Goal: Information Seeking & Learning: Learn about a topic

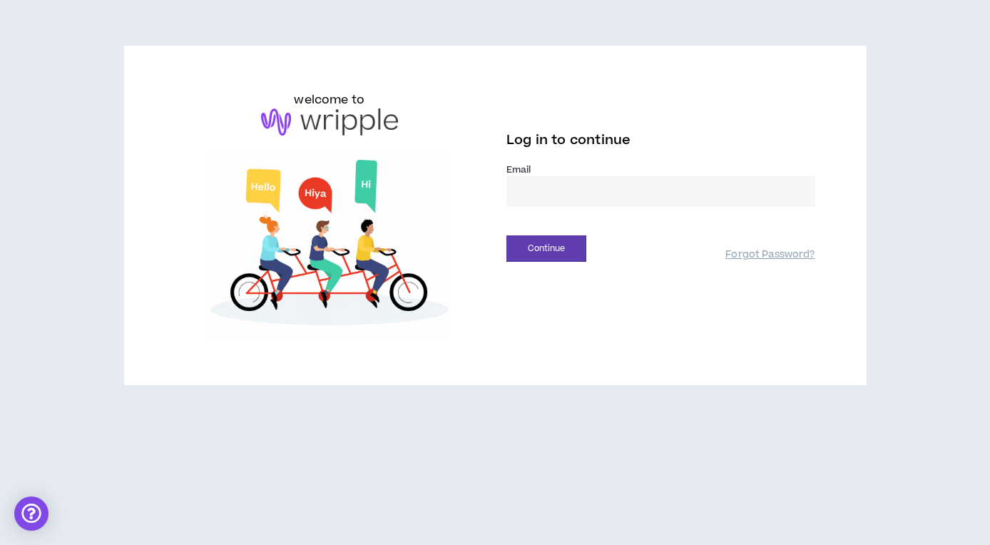
type input "**********"
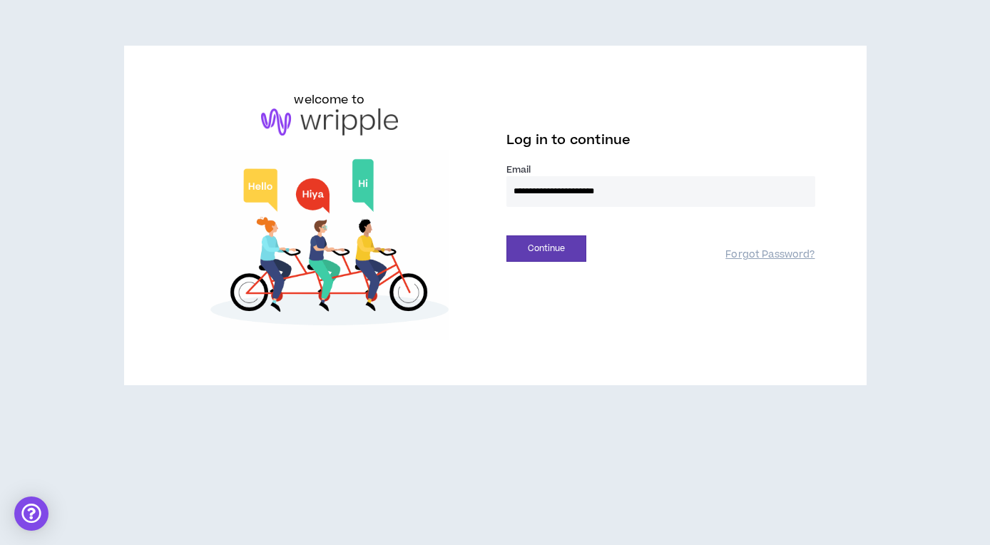
click at [547, 248] on button "Continue" at bounding box center [547, 248] width 80 height 26
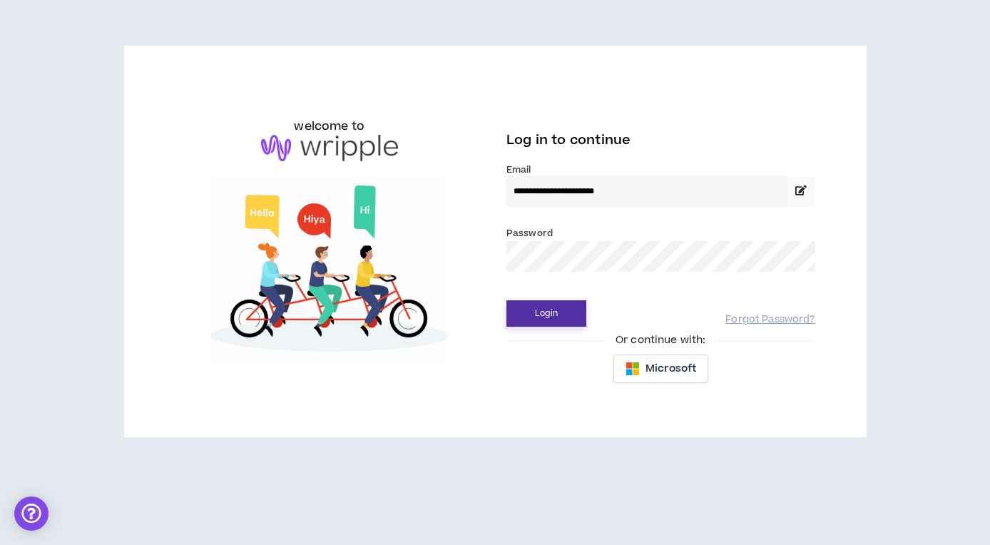
click at [559, 313] on button "Login" at bounding box center [547, 313] width 80 height 26
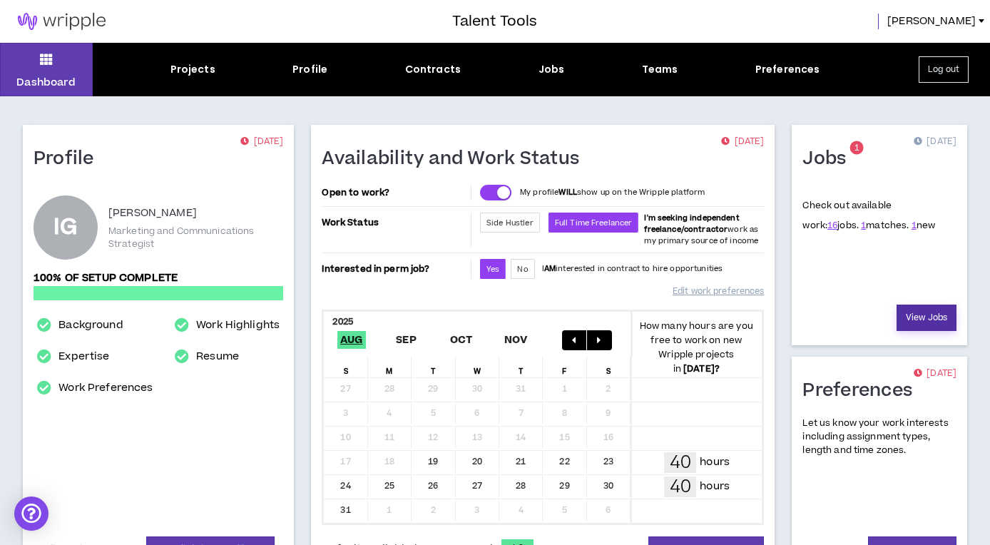
click at [921, 312] on link "View Jobs" at bounding box center [927, 318] width 60 height 26
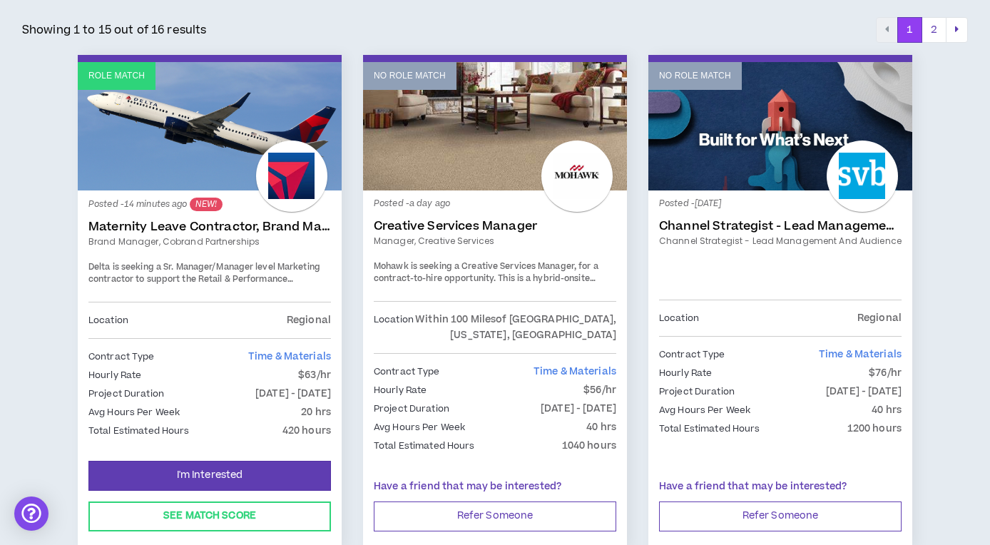
scroll to position [259, 0]
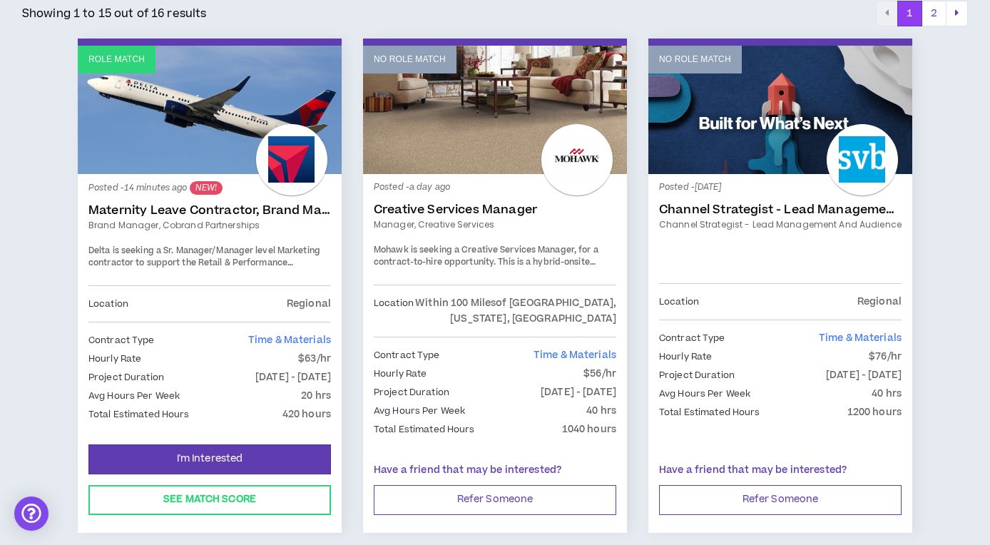
click at [245, 210] on link "Maternity Leave Contractor, Brand Marketing Manager (Cobrand Partnerships)" at bounding box center [209, 210] width 243 height 14
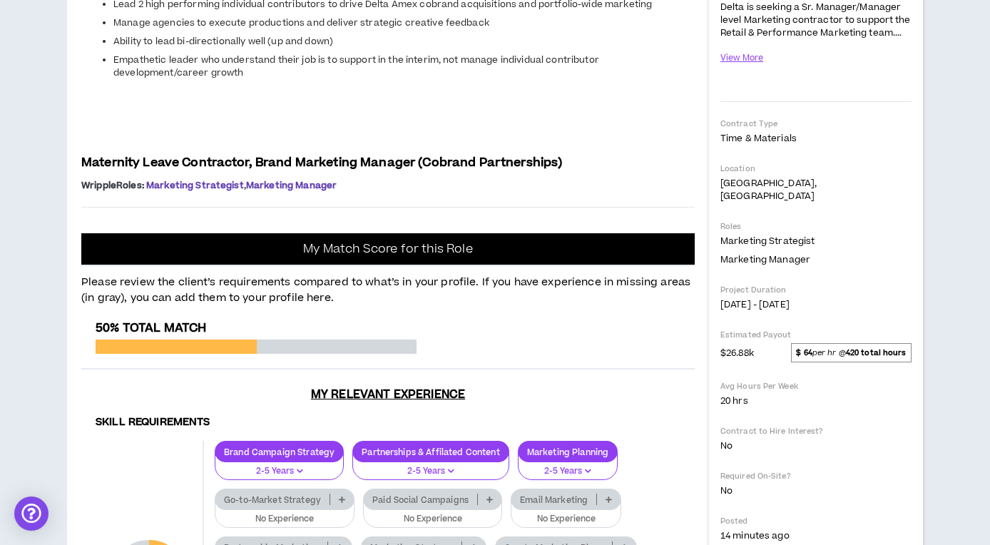
scroll to position [356, 0]
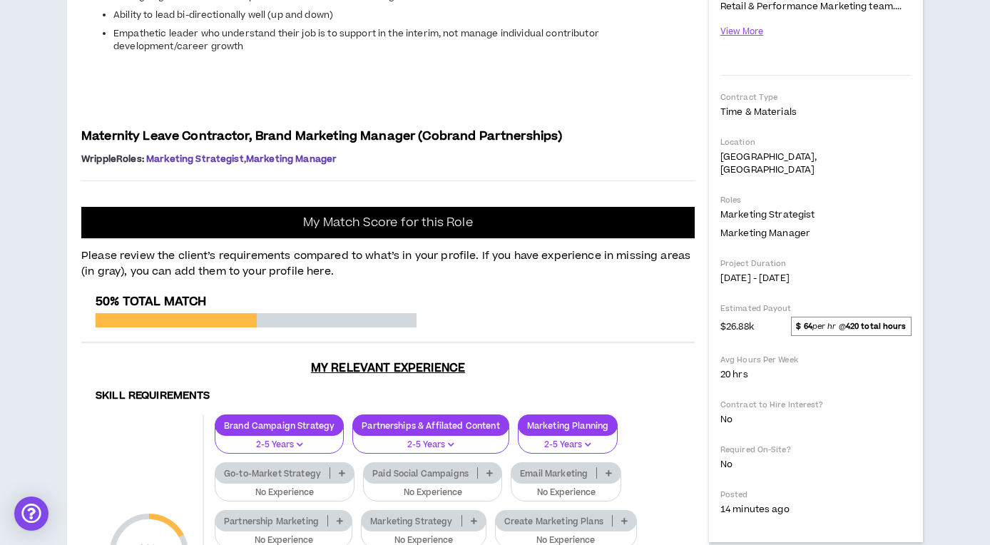
drag, startPoint x: 143, startPoint y: 218, endPoint x: 686, endPoint y: 238, distance: 543.4
drag, startPoint x: 116, startPoint y: 251, endPoint x: 458, endPoint y: 268, distance: 342.9
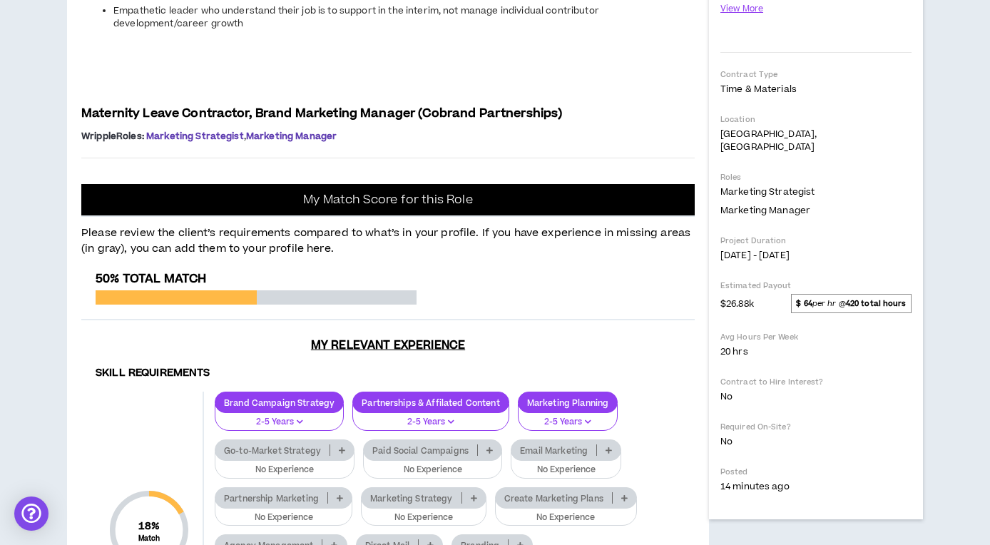
scroll to position [386, 0]
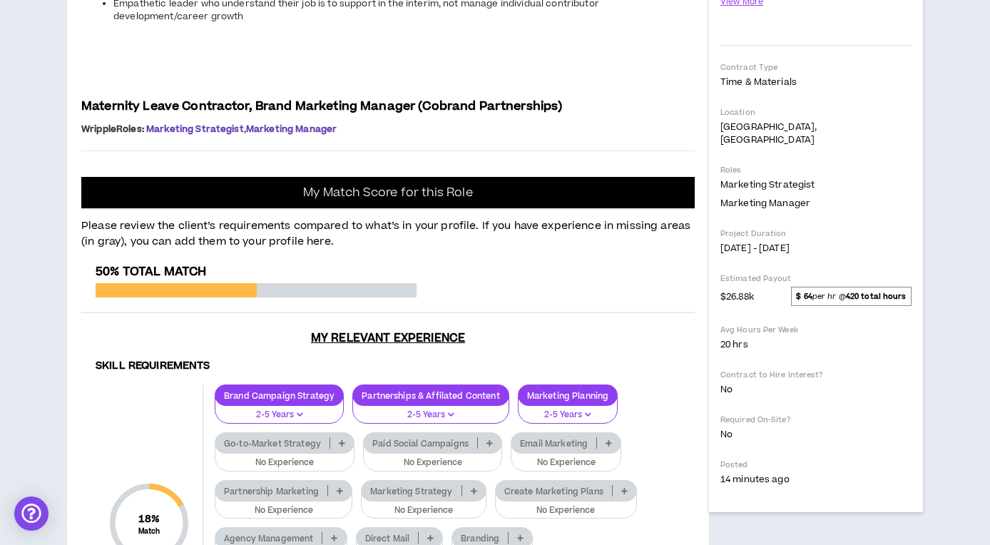
drag, startPoint x: 121, startPoint y: 277, endPoint x: 656, endPoint y: 285, distance: 534.5
drag, startPoint x: 490, startPoint y: 302, endPoint x: 158, endPoint y: 291, distance: 332.0
drag, startPoint x: 354, startPoint y: 315, endPoint x: 159, endPoint y: 308, distance: 194.9
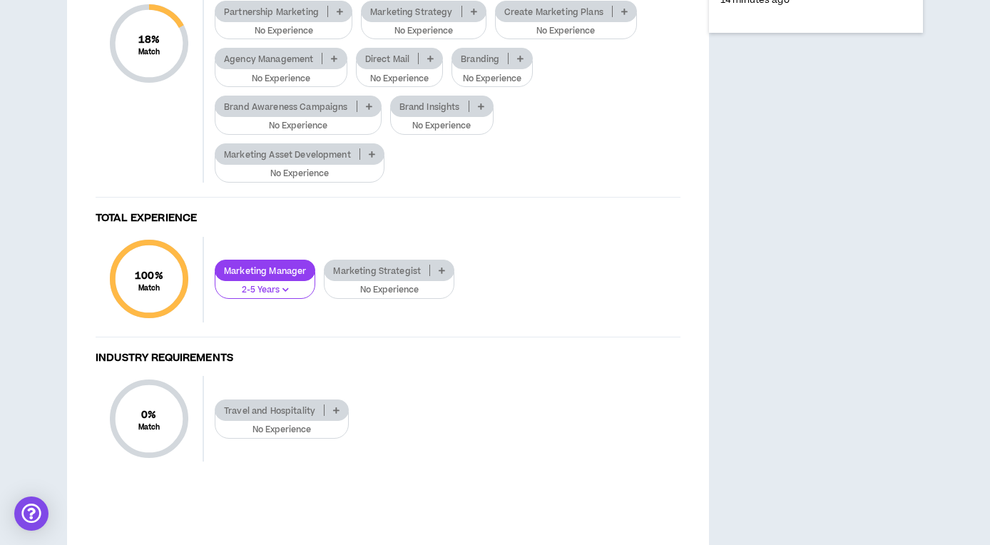
scroll to position [868, 0]
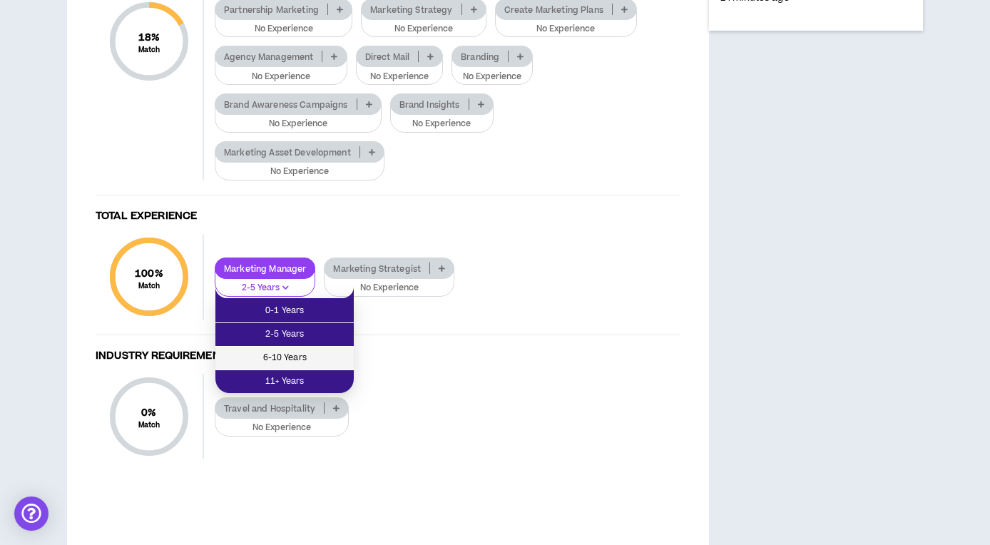
click at [288, 353] on span "6-10 Years" at bounding box center [284, 358] width 121 height 16
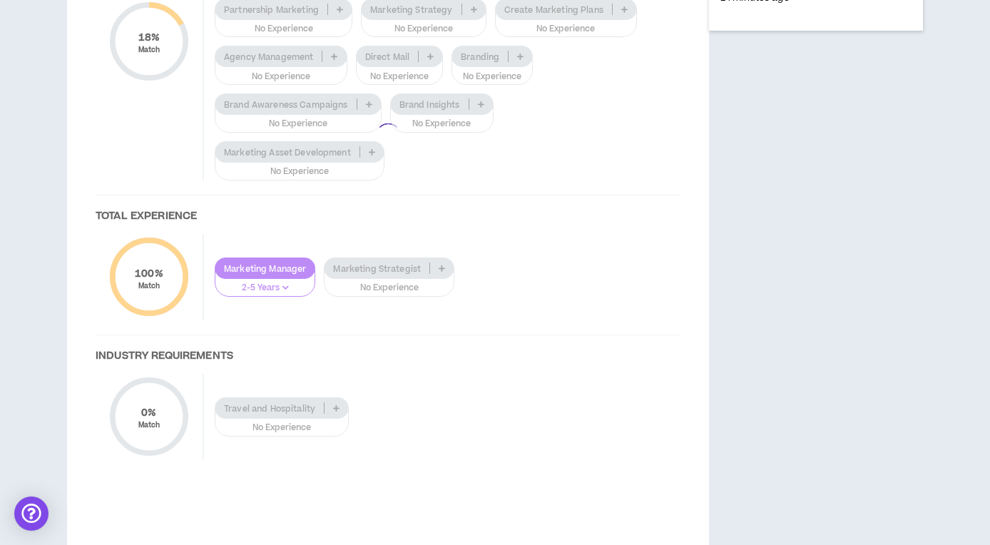
click at [461, 290] on div at bounding box center [388, 136] width 614 height 706
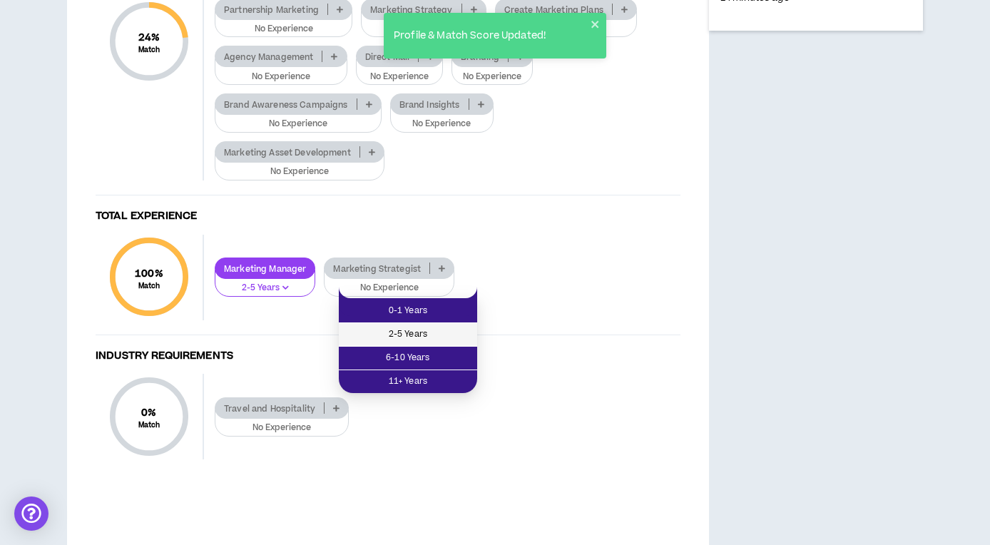
click at [422, 336] on span "2-5 Years" at bounding box center [407, 335] width 121 height 16
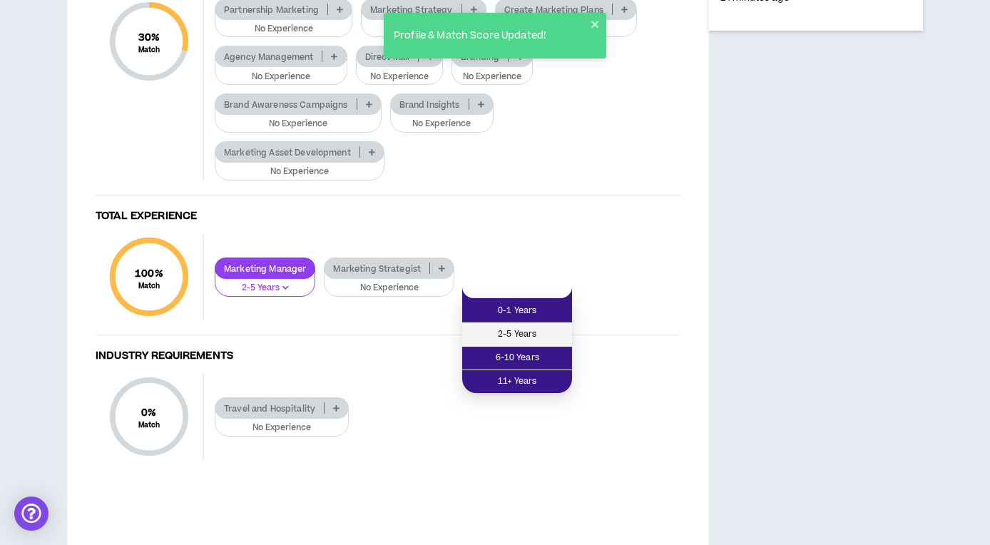
click at [531, 333] on span "2-5 Years" at bounding box center [517, 335] width 93 height 16
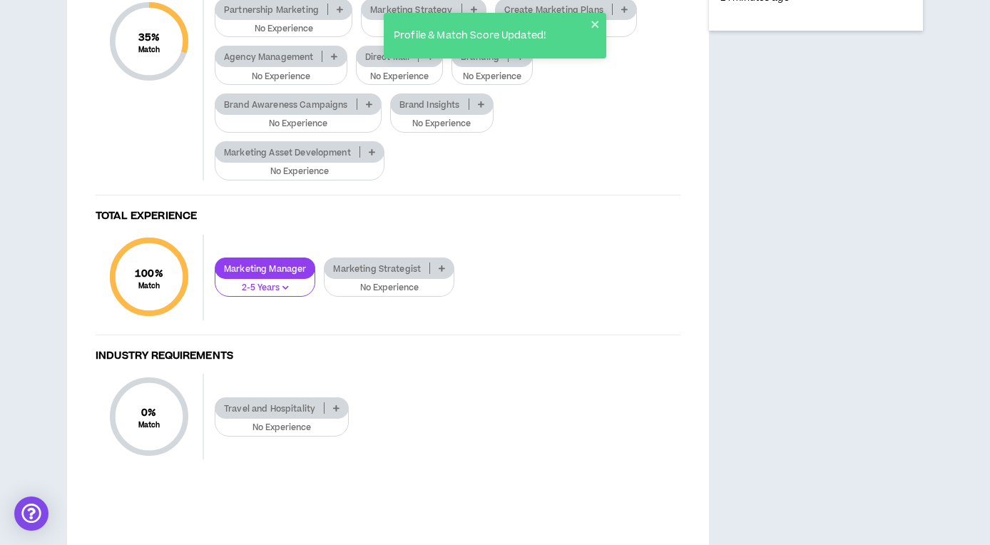
click at [339, 13] on icon at bounding box center [340, 9] width 6 height 7
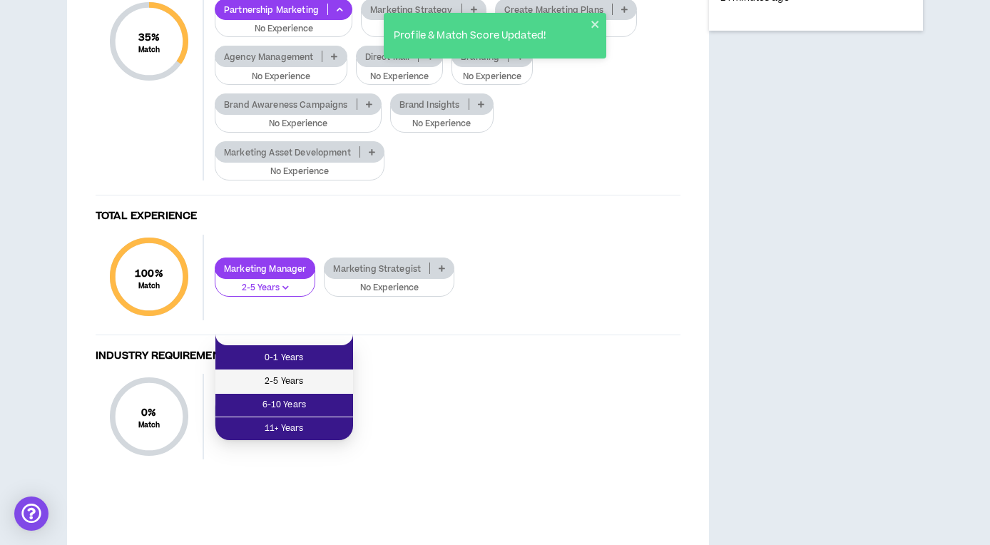
click at [299, 382] on span "2-5 Years" at bounding box center [284, 382] width 121 height 16
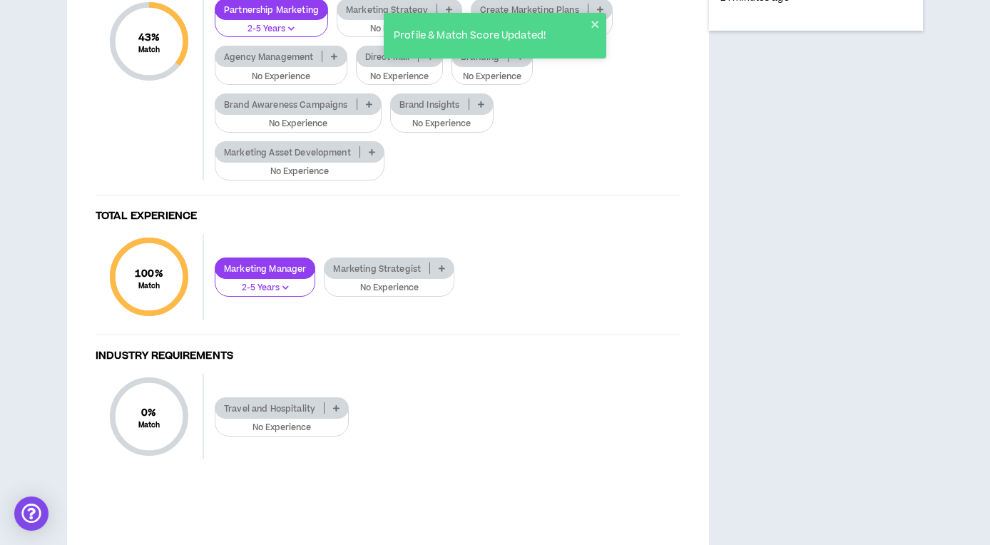
click at [451, 13] on icon at bounding box center [449, 9] width 6 height 7
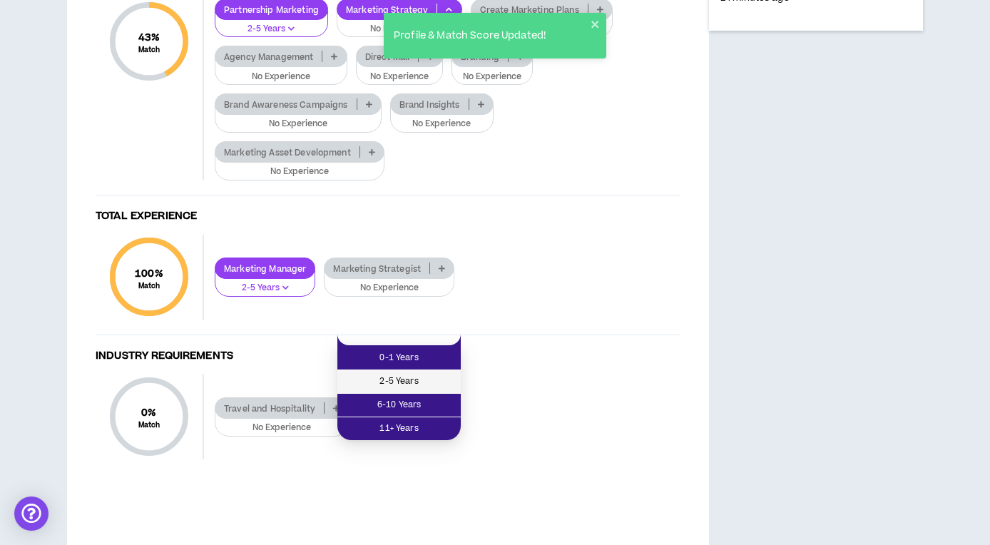
click at [420, 380] on span "2-5 Years" at bounding box center [399, 382] width 106 height 16
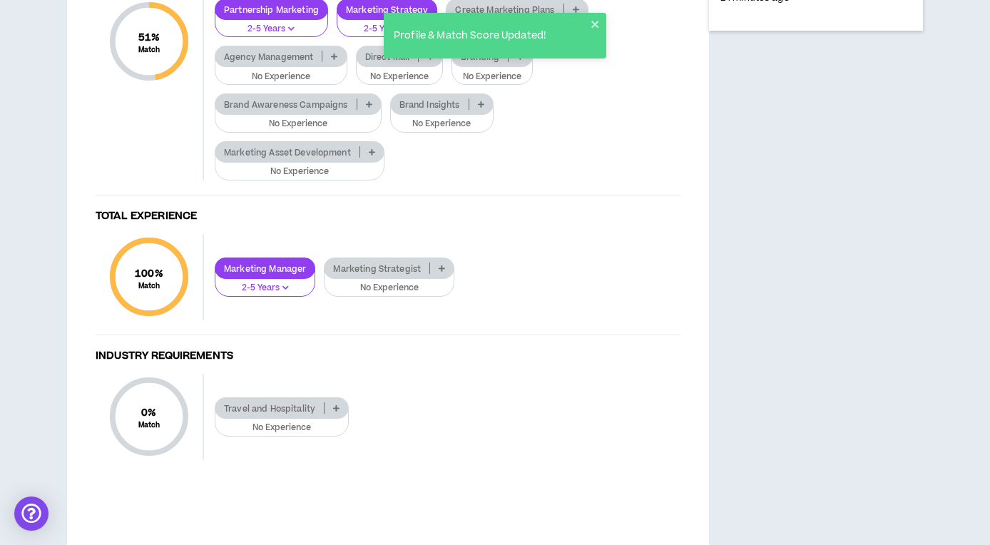
click at [577, 13] on icon at bounding box center [576, 9] width 6 height 7
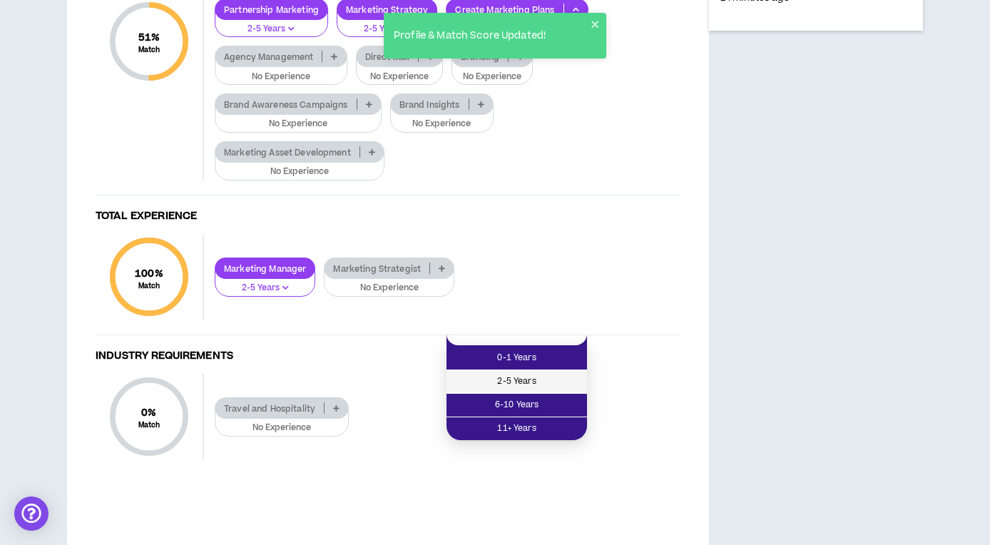
click at [533, 382] on span "2-5 Years" at bounding box center [516, 382] width 123 height 16
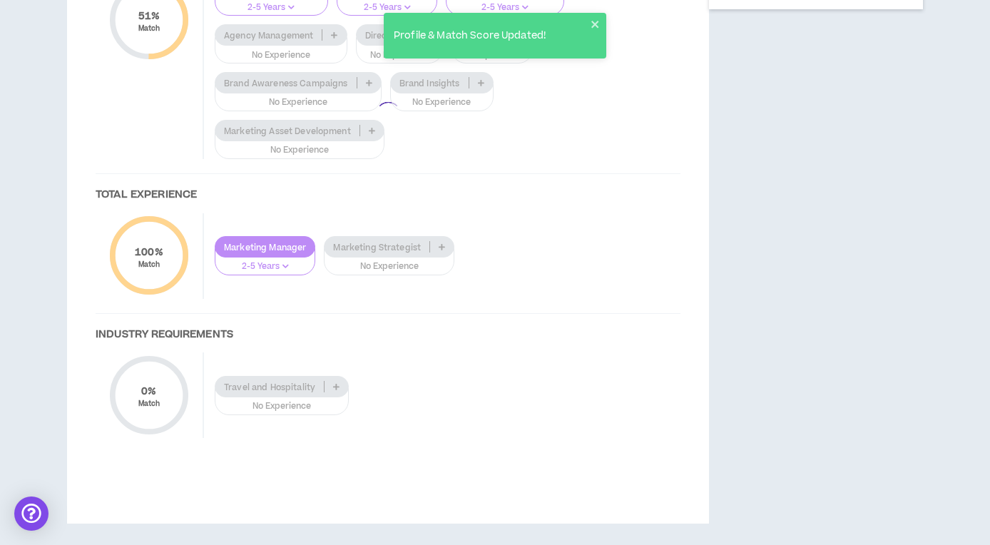
scroll to position [897, 0]
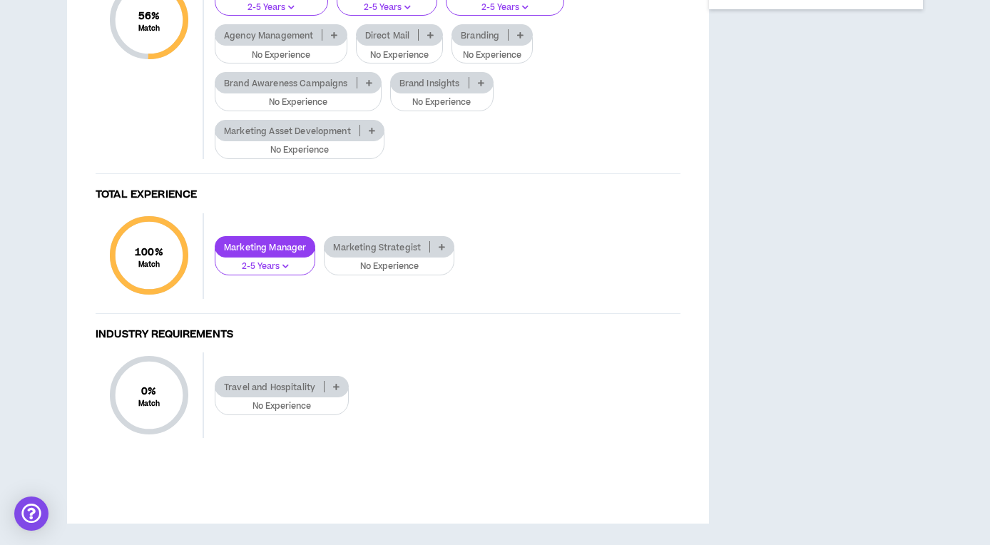
click at [332, 39] on icon at bounding box center [334, 34] width 6 height 7
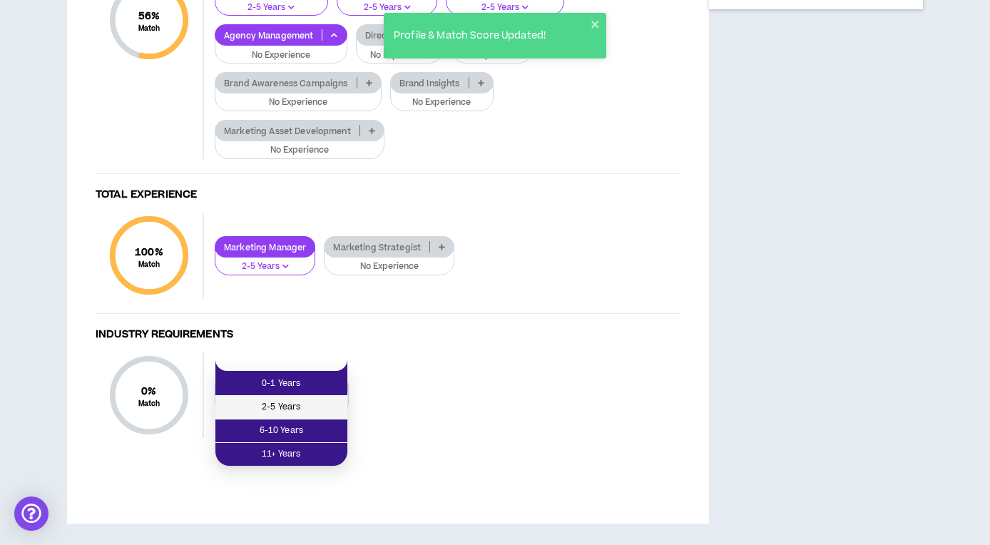
click at [296, 400] on span "2-5 Years" at bounding box center [281, 408] width 115 height 16
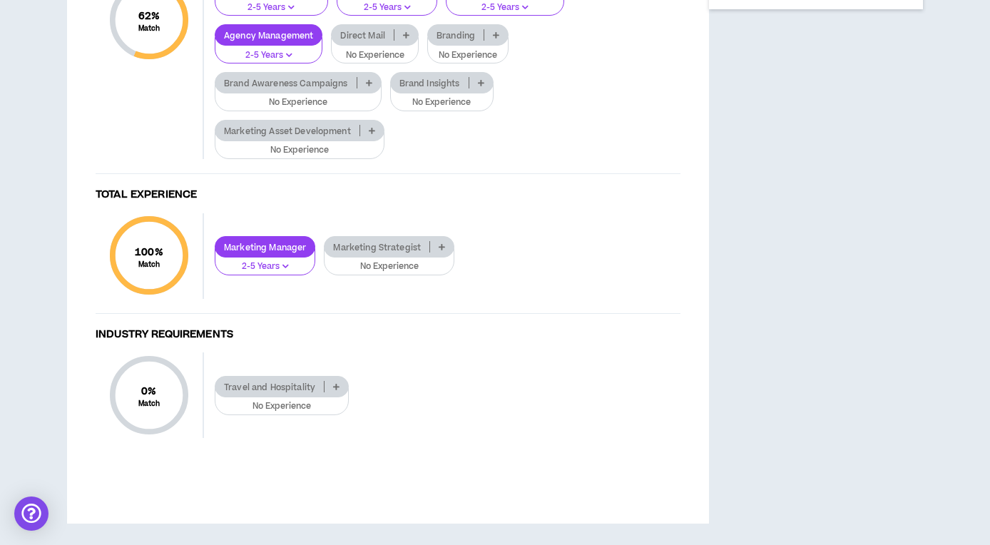
click at [404, 39] on icon at bounding box center [406, 34] width 6 height 7
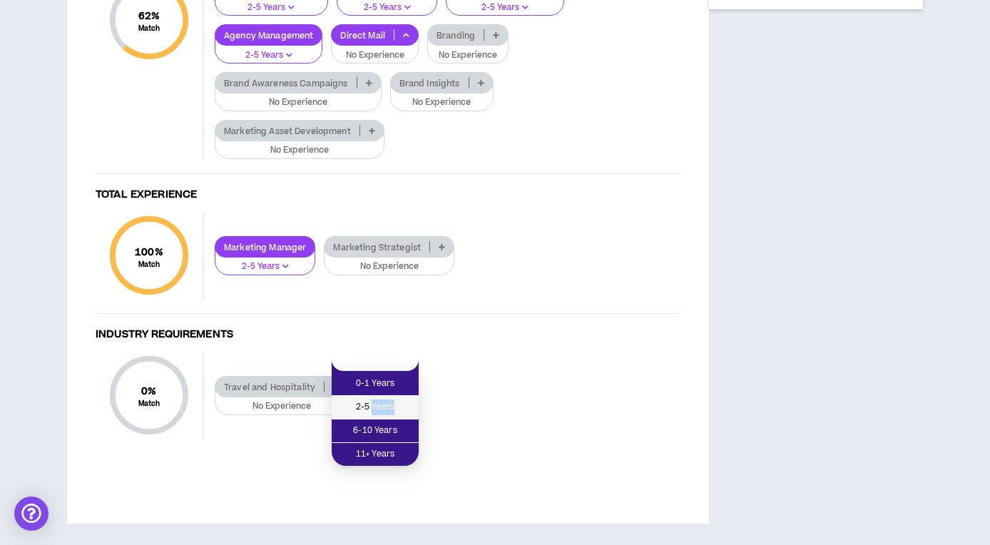
click at [375, 400] on span "2-5 Years" at bounding box center [375, 408] width 70 height 16
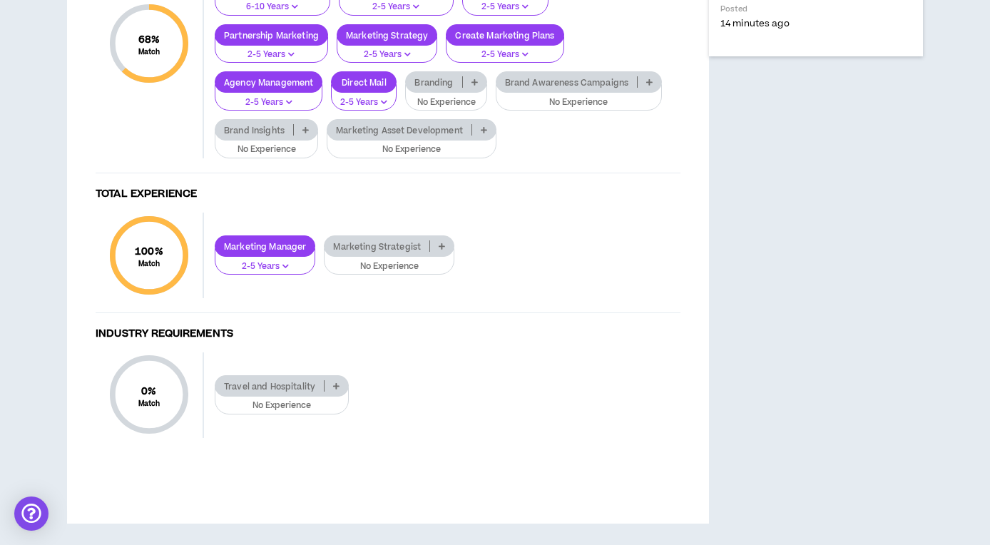
click at [470, 88] on p at bounding box center [475, 81] width 24 height 11
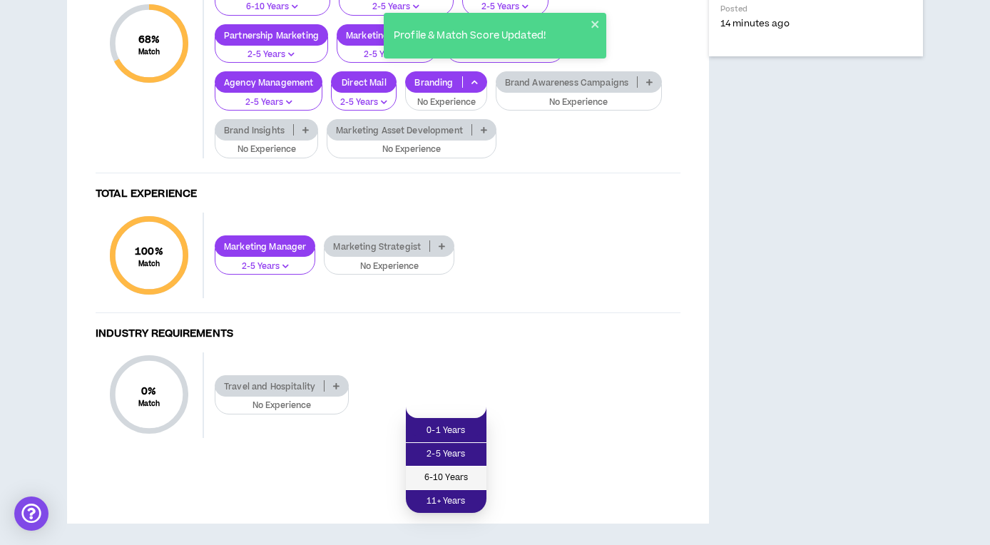
click at [445, 470] on span "6-10 Years" at bounding box center [447, 478] width 64 height 16
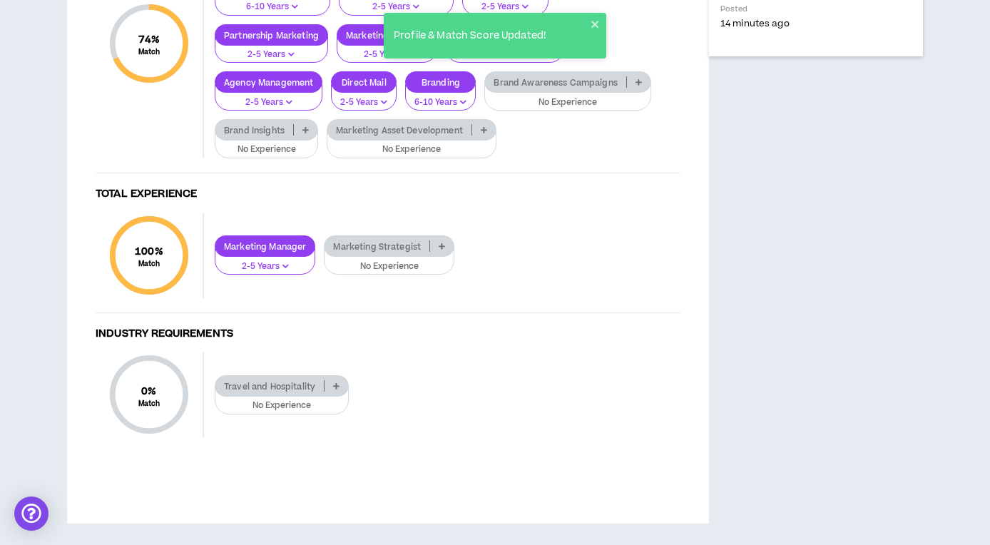
click at [639, 86] on icon at bounding box center [639, 81] width 6 height 7
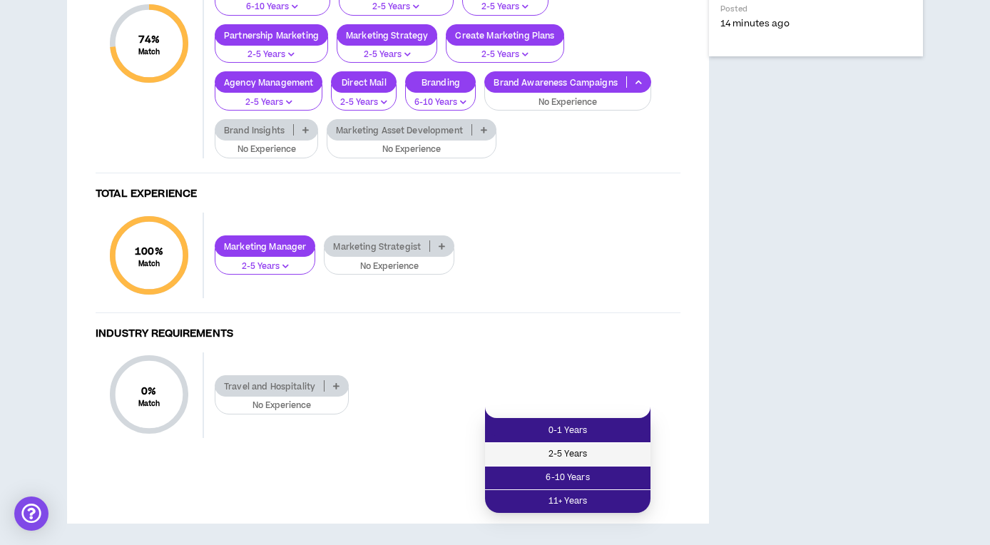
click at [571, 447] on span "2-5 Years" at bounding box center [568, 455] width 148 height 16
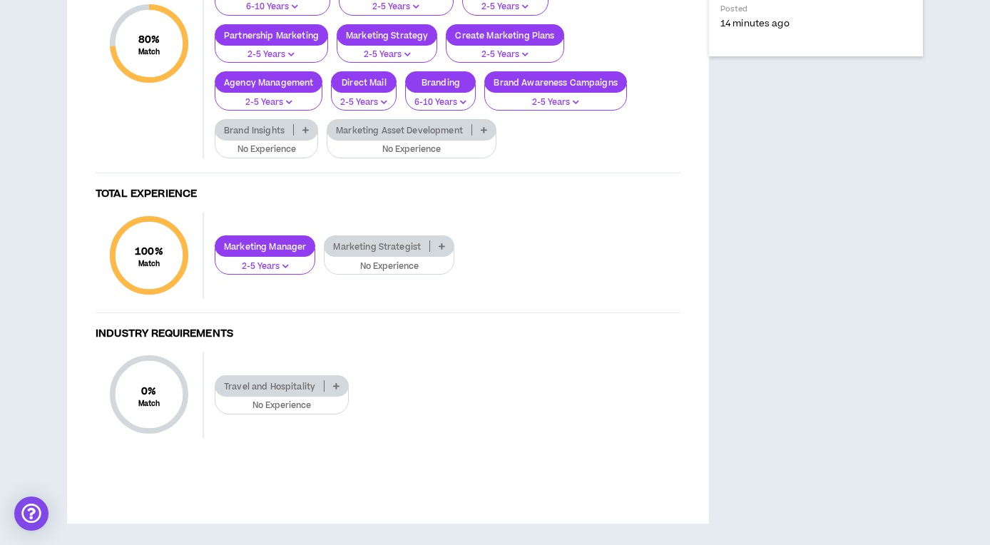
click at [305, 133] on icon at bounding box center [306, 129] width 6 height 7
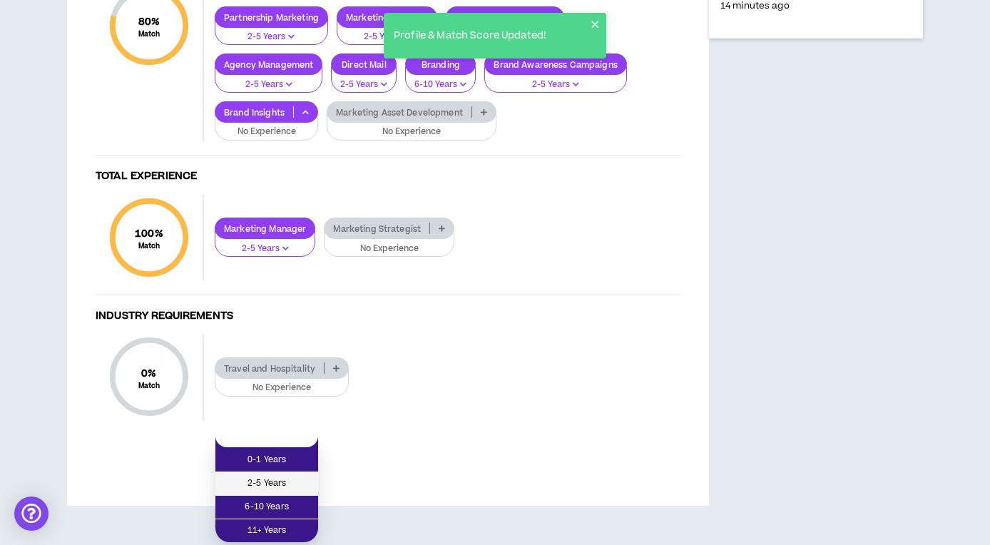
click at [278, 476] on span "2-5 Years" at bounding box center [267, 484] width 86 height 16
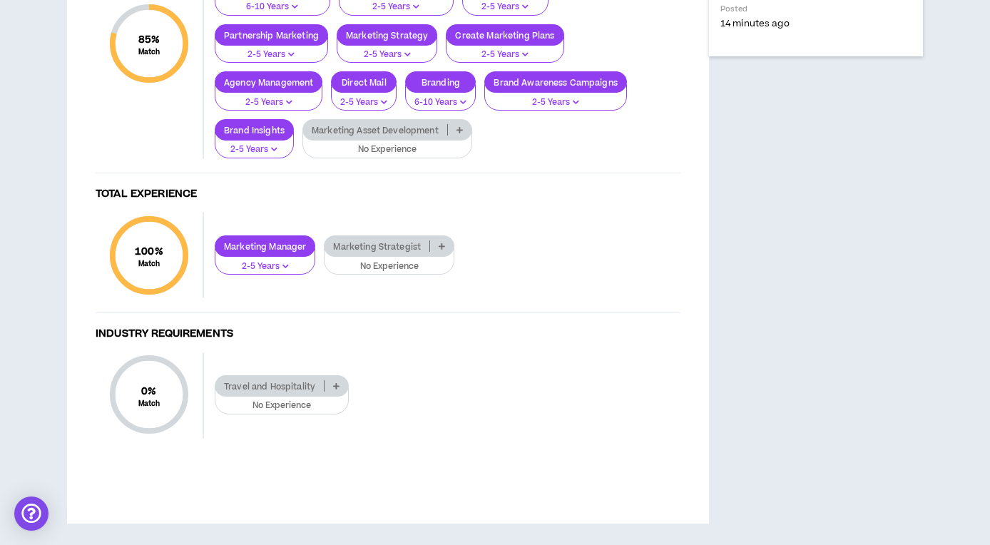
click at [463, 133] on icon at bounding box center [460, 129] width 6 height 7
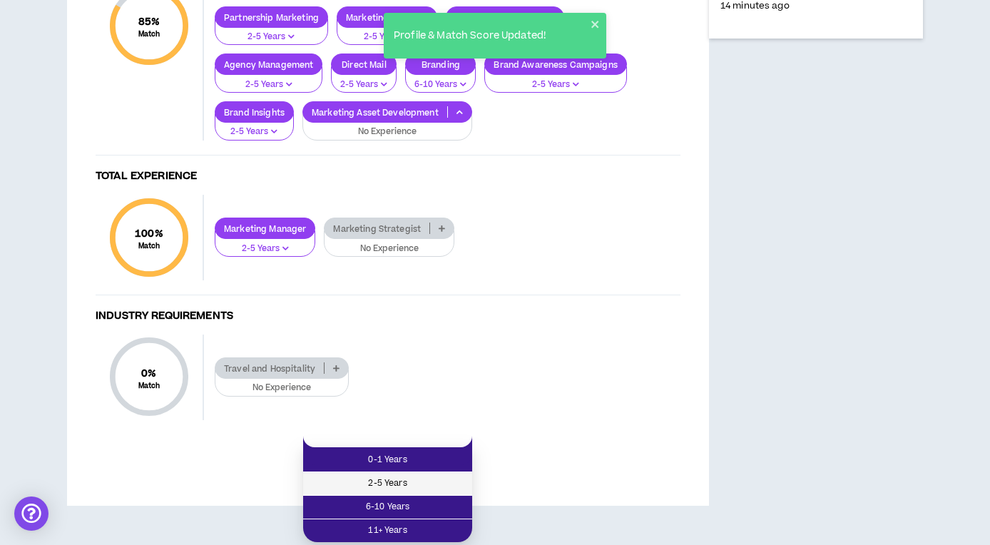
click at [407, 476] on span "2-5 Years" at bounding box center [388, 484] width 152 height 16
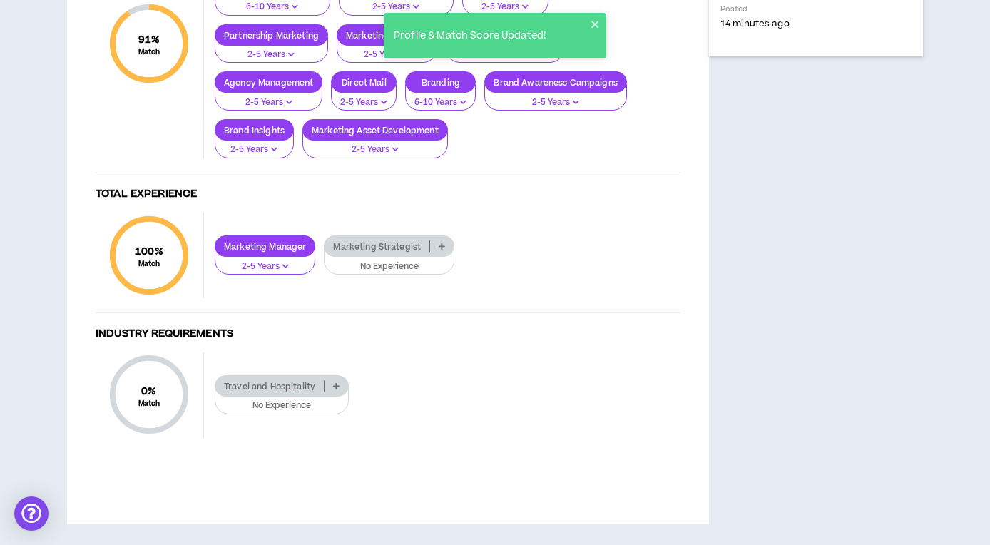
scroll to position [1035, 0]
click at [443, 250] on icon at bounding box center [442, 246] width 6 height 7
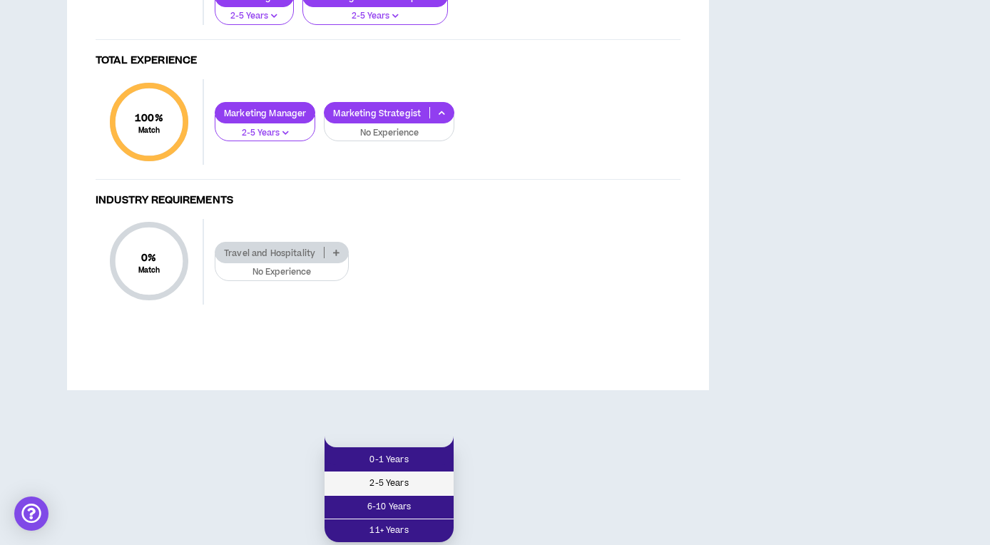
click at [407, 476] on span "2-5 Years" at bounding box center [389, 484] width 112 height 16
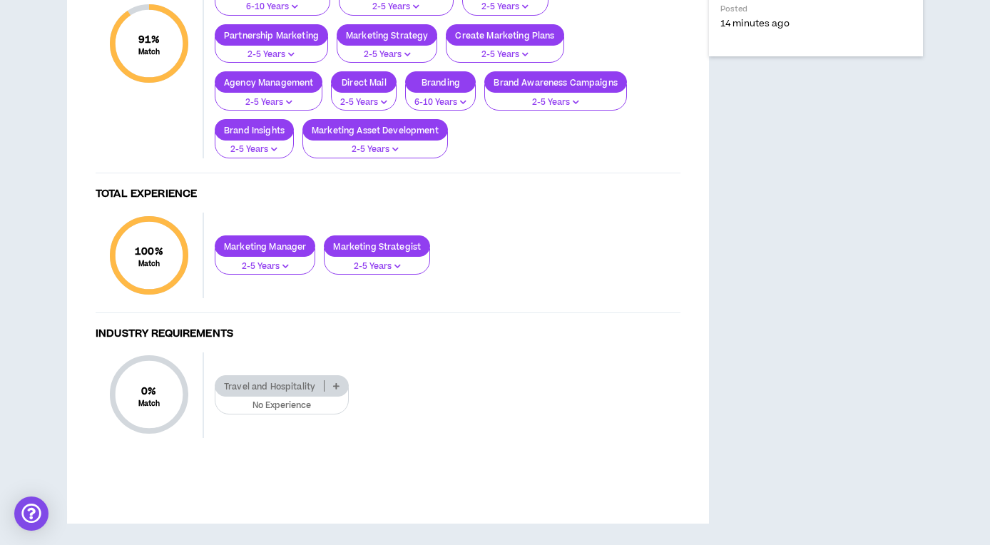
scroll to position [1166, 0]
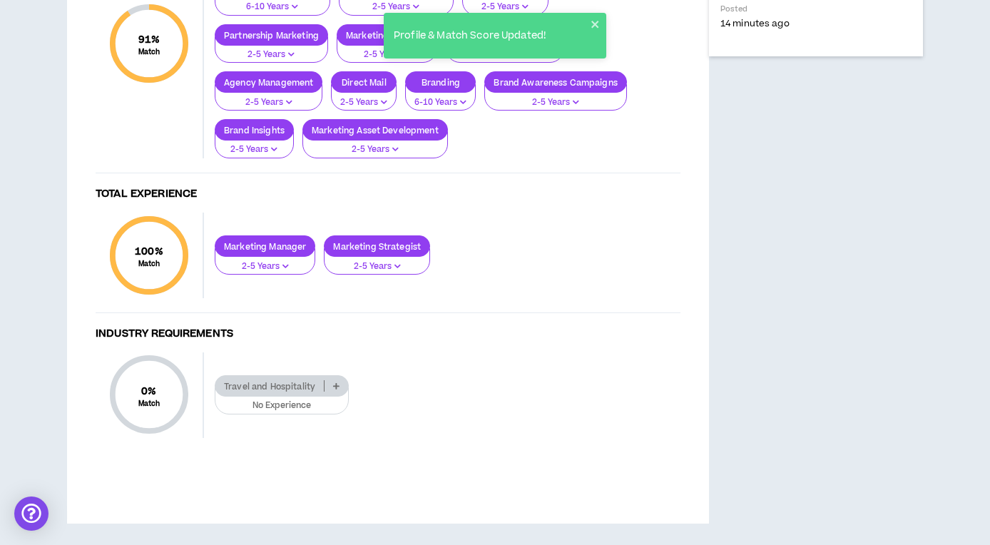
click at [332, 387] on p at bounding box center [337, 385] width 24 height 11
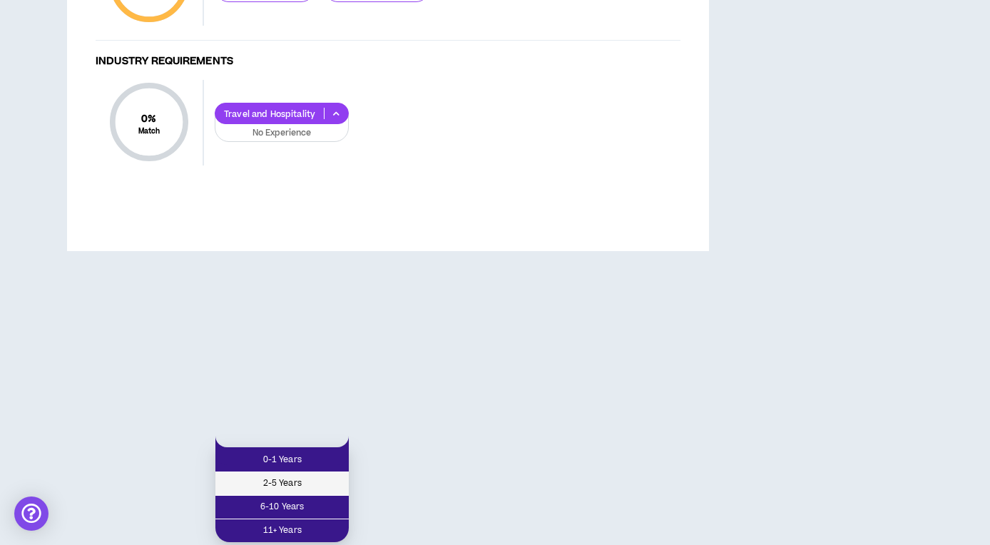
click at [298, 476] on span "2-5 Years" at bounding box center [282, 484] width 116 height 16
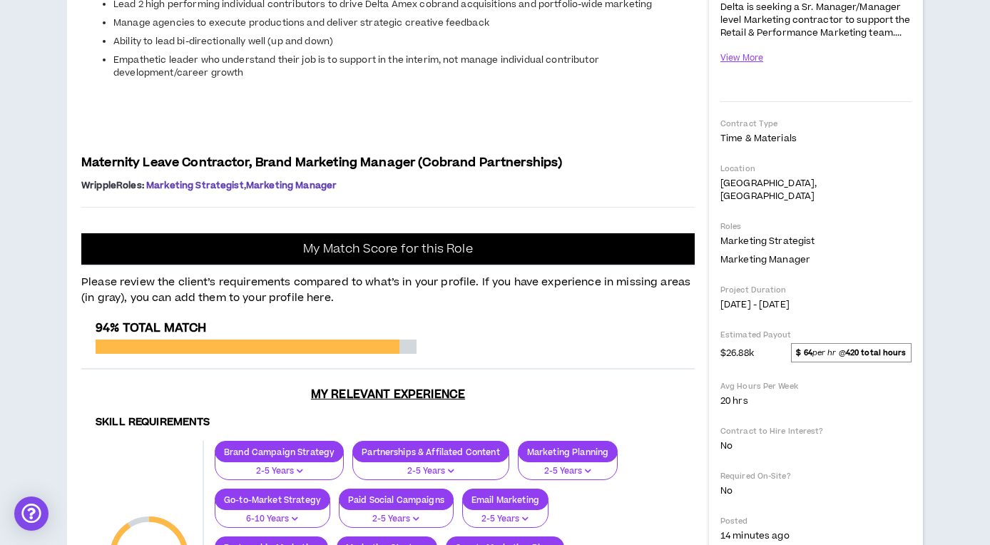
scroll to position [328, 0]
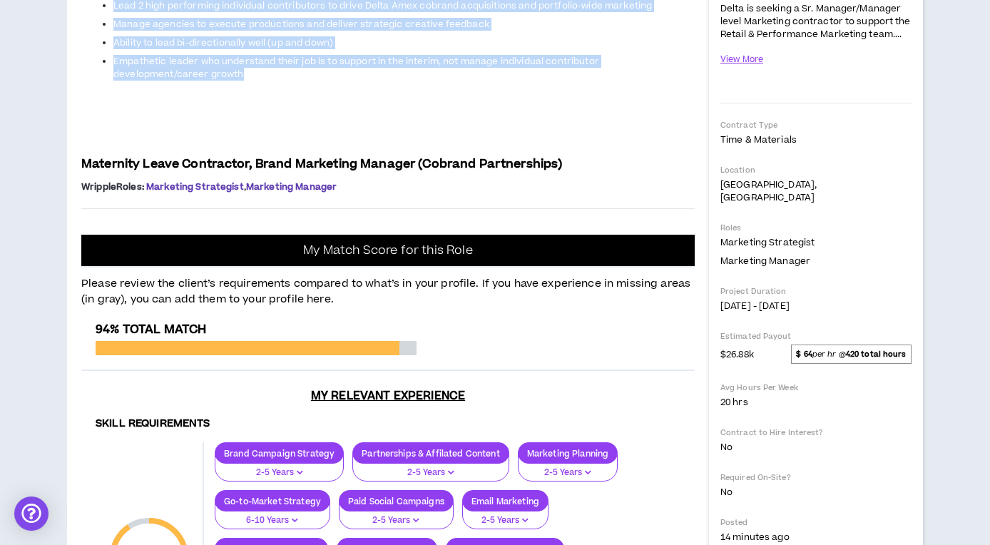
drag, startPoint x: 147, startPoint y: 401, endPoint x: 57, endPoint y: 167, distance: 250.7
click at [57, 167] on div "Dashboard Projects Profile Contracts Jobs Teams Preferences Log out Back to Job…" at bounding box center [495, 387] width 990 height 1344
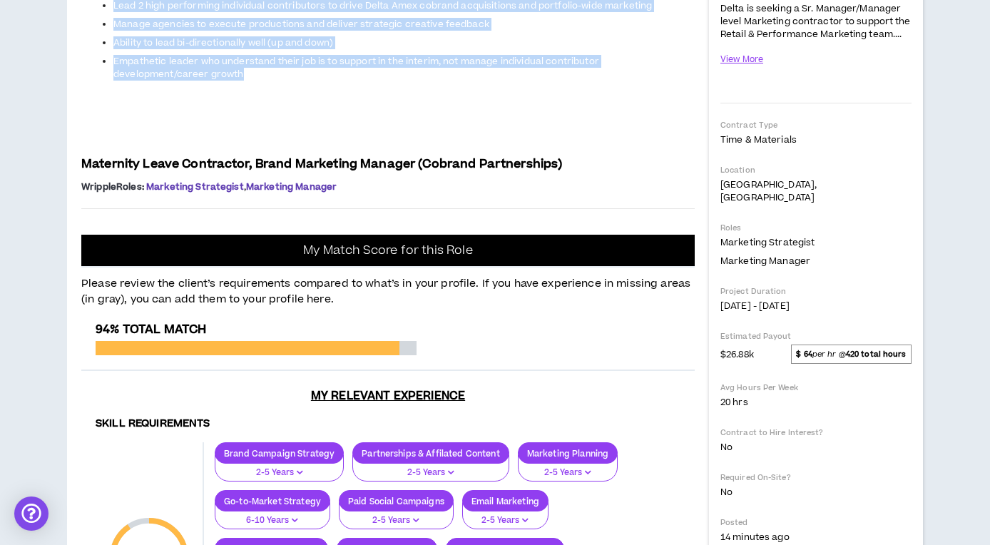
drag, startPoint x: 82, startPoint y: 170, endPoint x: 220, endPoint y: 399, distance: 267.6
click at [224, 197] on div "Project: Brand Manager, Cobrand Partnerships Delta is seeking a Sr. Manager/Man…" at bounding box center [388, 15] width 614 height 364
copy div "Loremip: Dolor Sitamet, Consect Adipiscingel Seddo ei tempori u La. Etdolor/Mag…"
